Goal: Information Seeking & Learning: Understand process/instructions

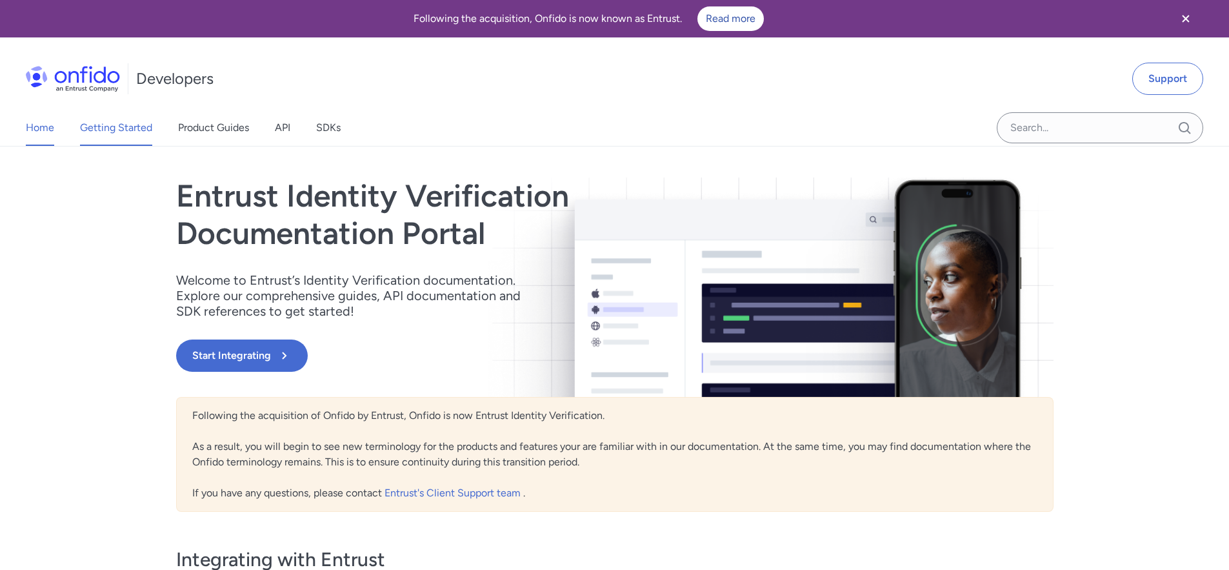
click at [119, 131] on link "Getting Started" at bounding box center [116, 128] width 72 height 36
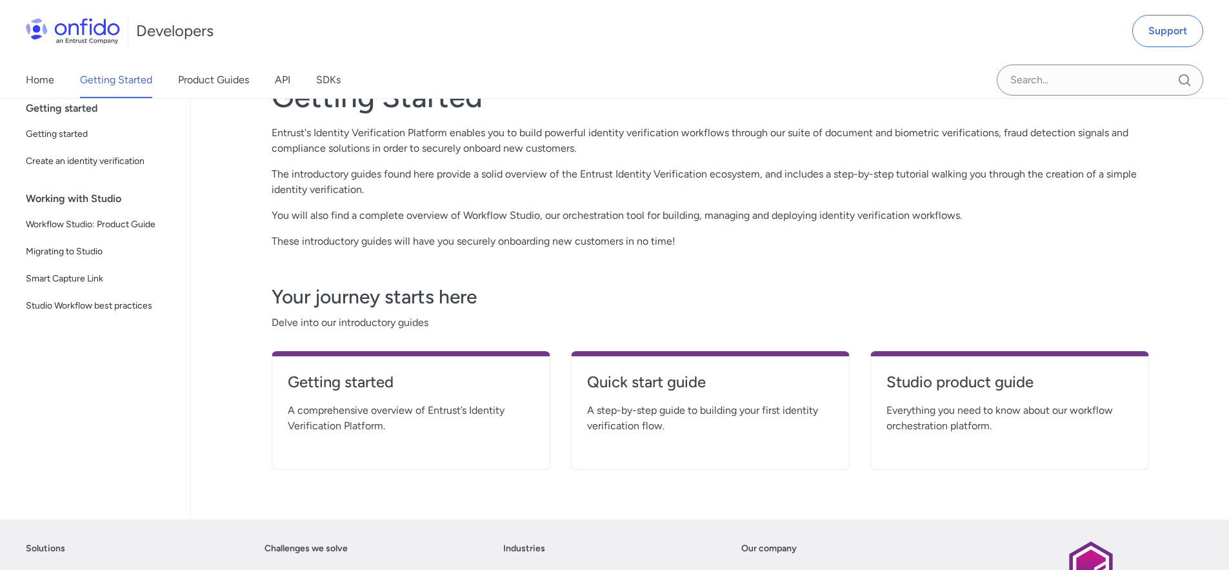
scroll to position [100, 0]
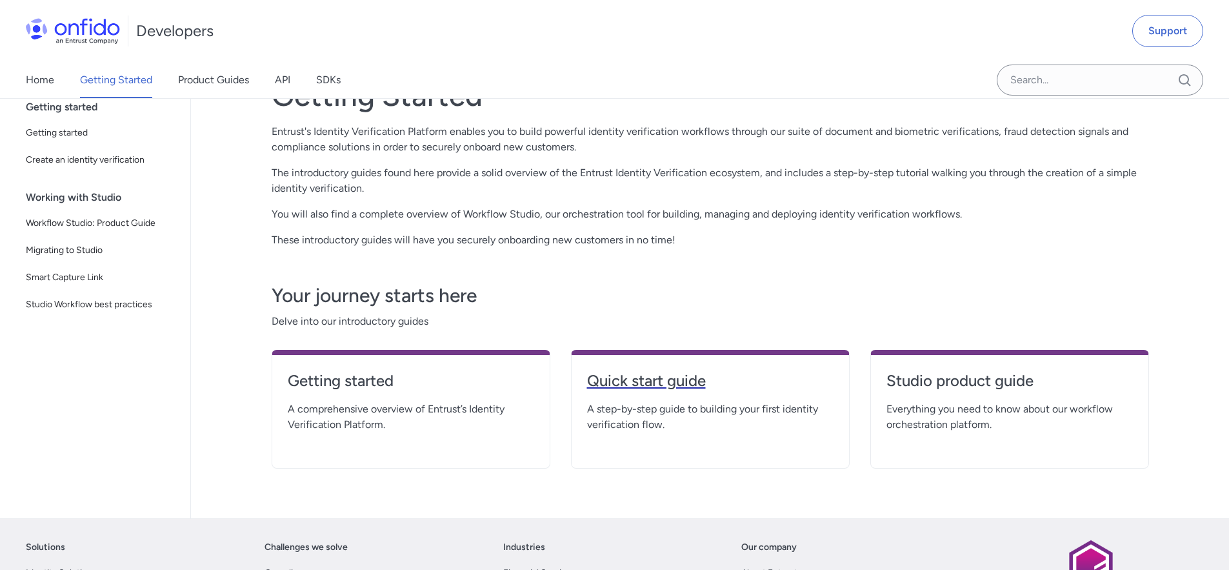
click at [674, 387] on h4 "Quick start guide" at bounding box center [710, 380] width 247 height 21
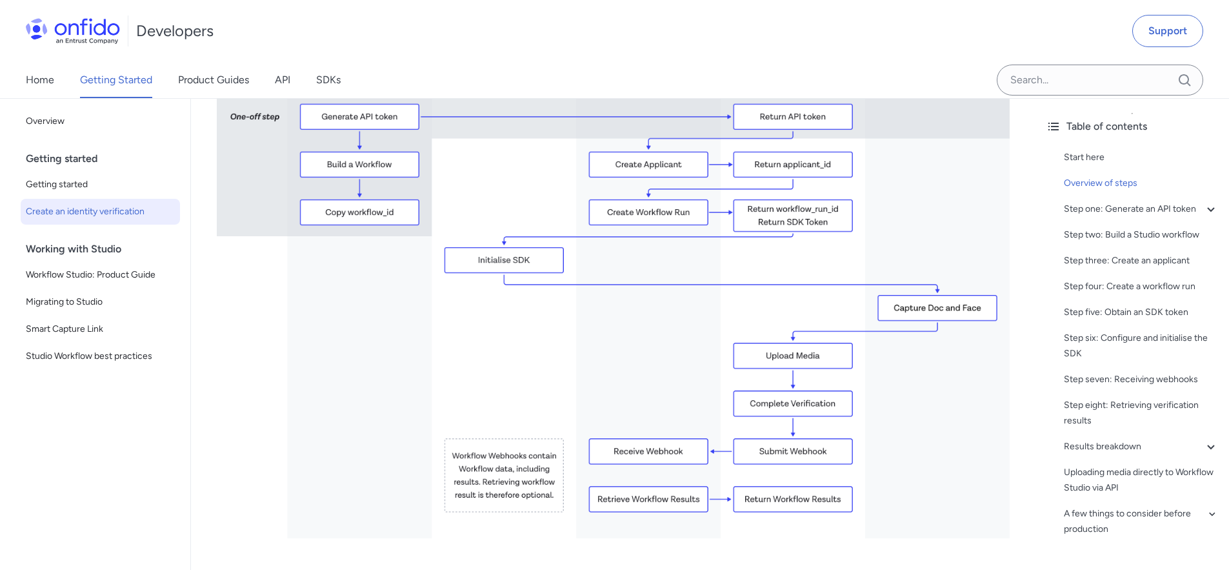
scroll to position [380, 0]
